Goal: Check status: Check status

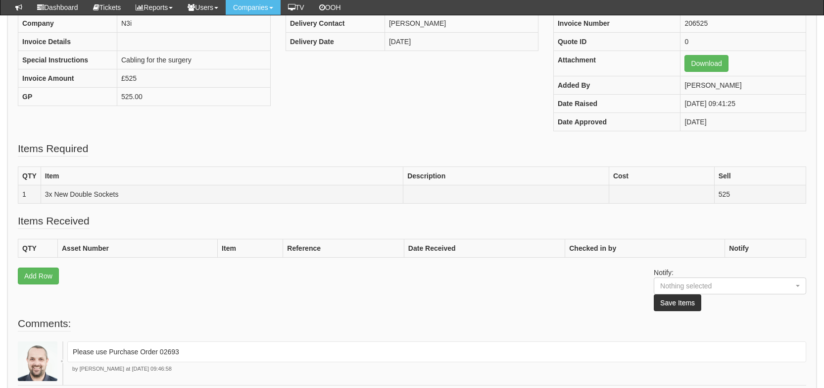
scroll to position [31, 0]
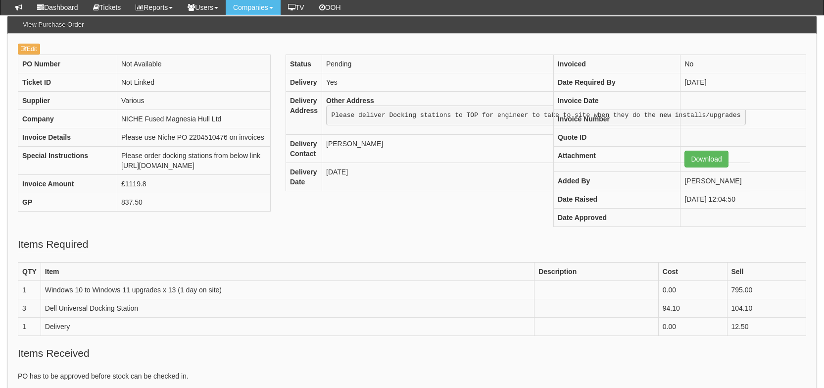
scroll to position [78, 0]
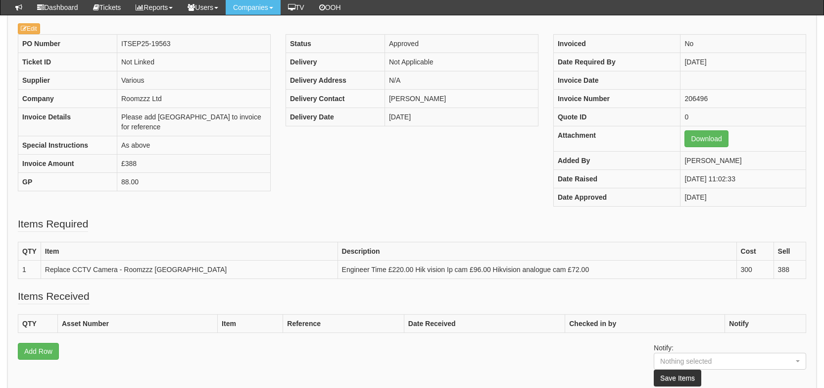
scroll to position [87, 0]
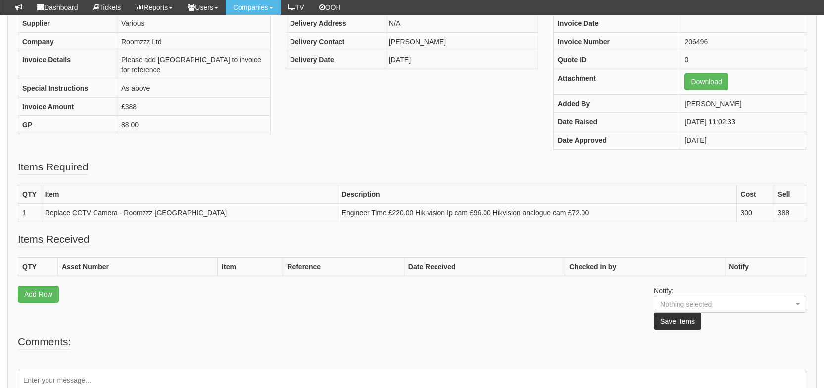
scroll to position [80, 0]
